Goal: Information Seeking & Learning: Learn about a topic

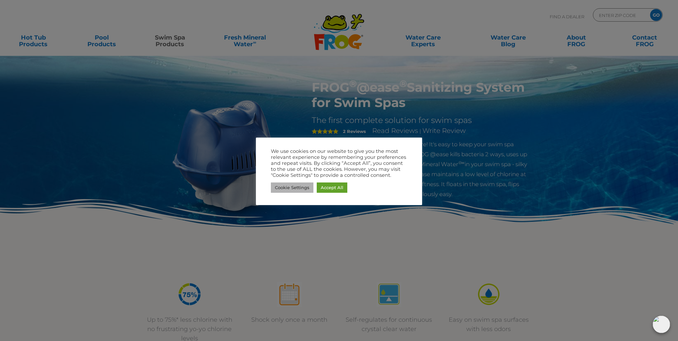
click at [295, 186] on link "Cookie Settings" at bounding box center [292, 187] width 43 height 10
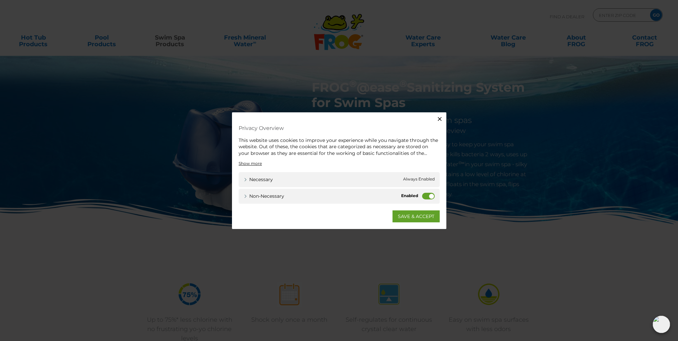
click at [424, 196] on label "Non-necessary" at bounding box center [428, 196] width 13 height 7
click at [0, 0] on input "Non-necessary" at bounding box center [0, 0] width 0 height 0
click at [426, 215] on link "SAVE & ACCEPT" at bounding box center [415, 216] width 47 height 12
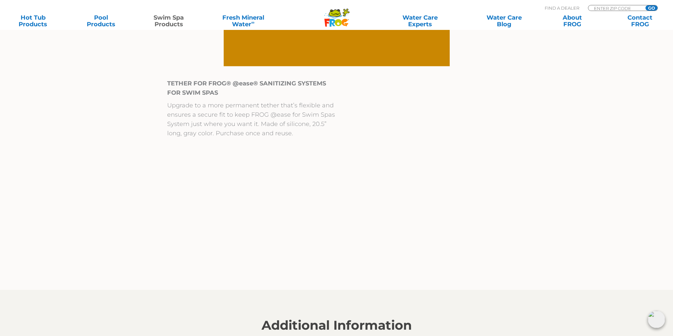
scroll to position [797, 0]
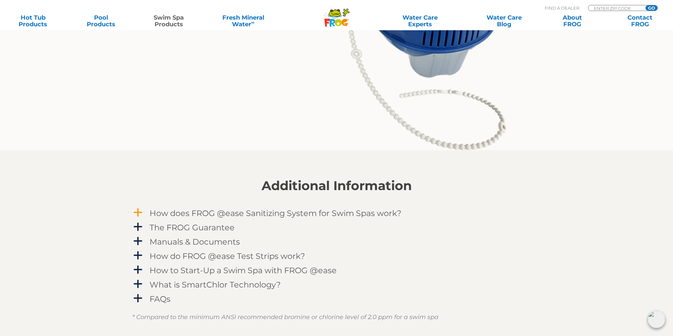
click at [257, 211] on h4 "How does FROG @ease Sanitizing System for Swim Spas work?" at bounding box center [276, 213] width 252 height 9
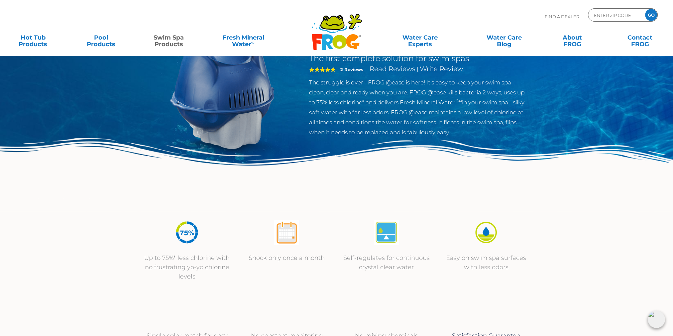
scroll to position [0, 0]
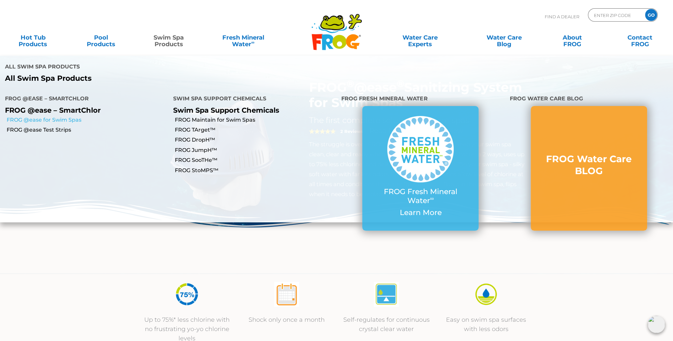
click at [29, 116] on link "FROG @ease for Swim Spas" at bounding box center [87, 119] width 161 height 7
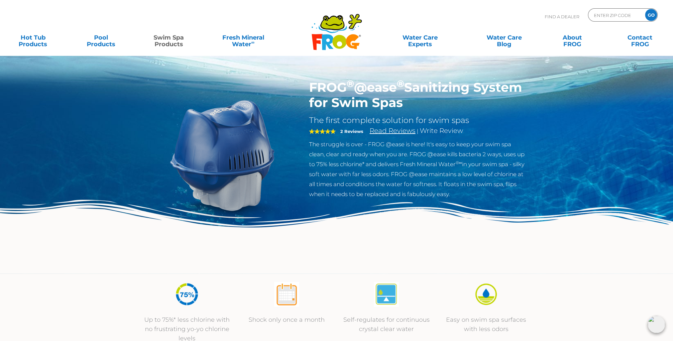
click at [385, 131] on link "Read Reviews" at bounding box center [393, 131] width 46 height 8
